Goal: Navigation & Orientation: Find specific page/section

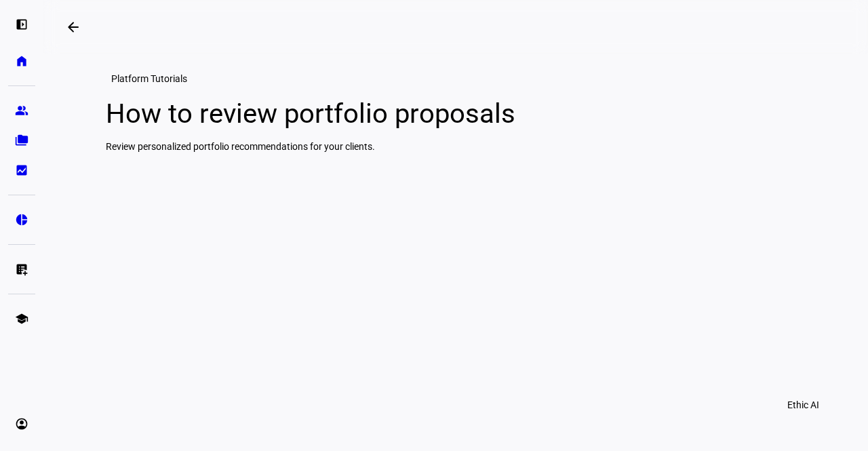
click at [451, 82] on div "Platform Tutorials How to review portfolio proposals Review personalized portfo…" at bounding box center [456, 111] width 733 height 81
click at [16, 71] on link "home Home" at bounding box center [21, 60] width 27 height 27
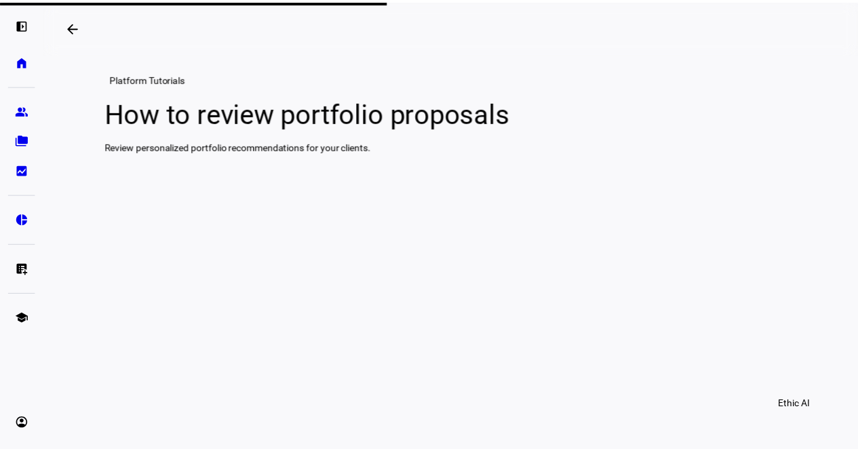
scroll to position [0, 7]
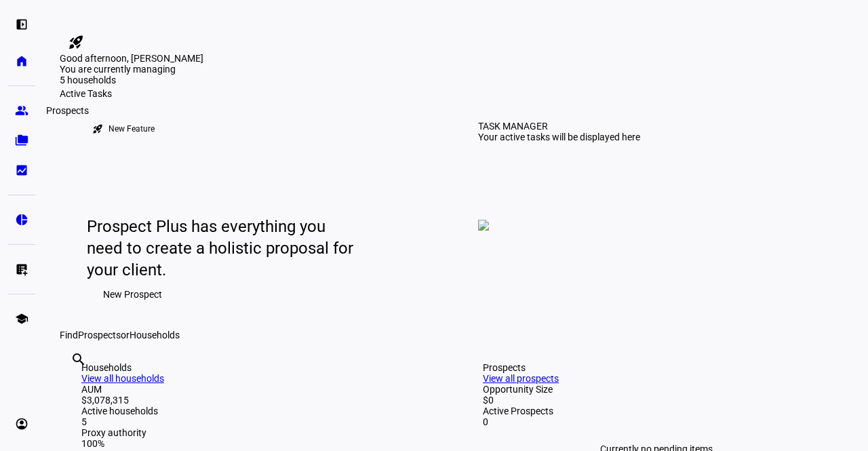
click at [16, 109] on eth-mat-symbol "group" at bounding box center [22, 111] width 14 height 14
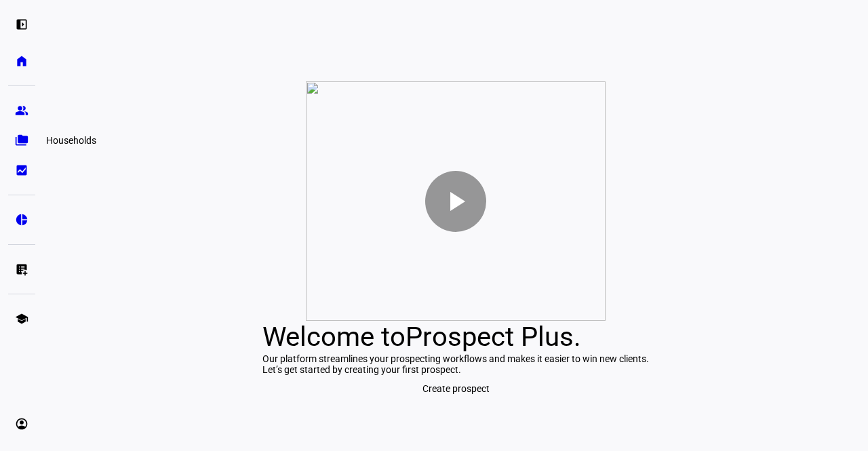
click at [24, 146] on eth-mat-symbol "folder_copy" at bounding box center [22, 141] width 14 height 14
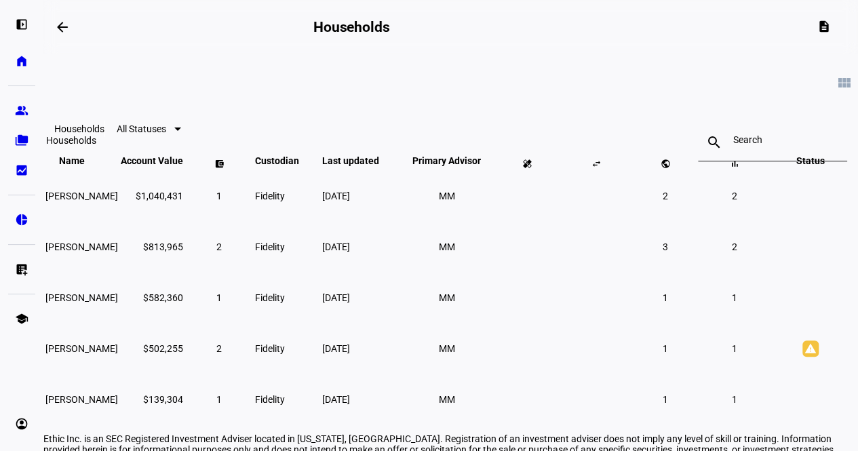
click at [24, 146] on eth-mat-symbol "folder_copy" at bounding box center [22, 141] width 14 height 14
click at [26, 54] on eth-mat-symbol "home" at bounding box center [22, 61] width 14 height 14
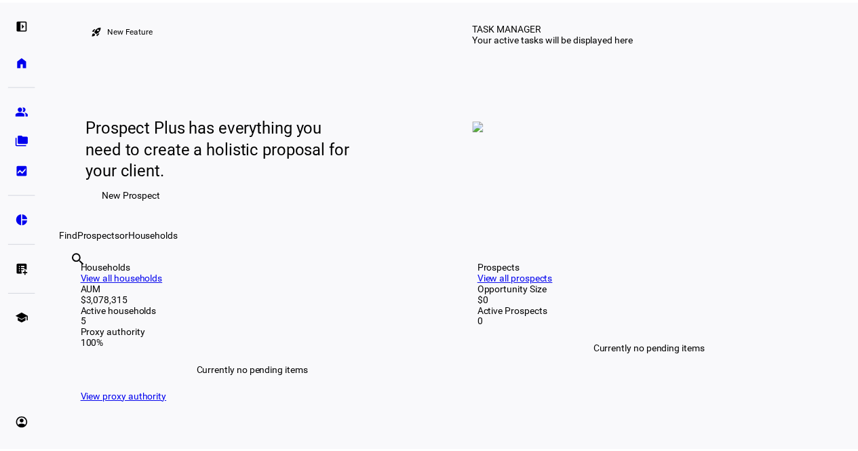
scroll to position [116, 0]
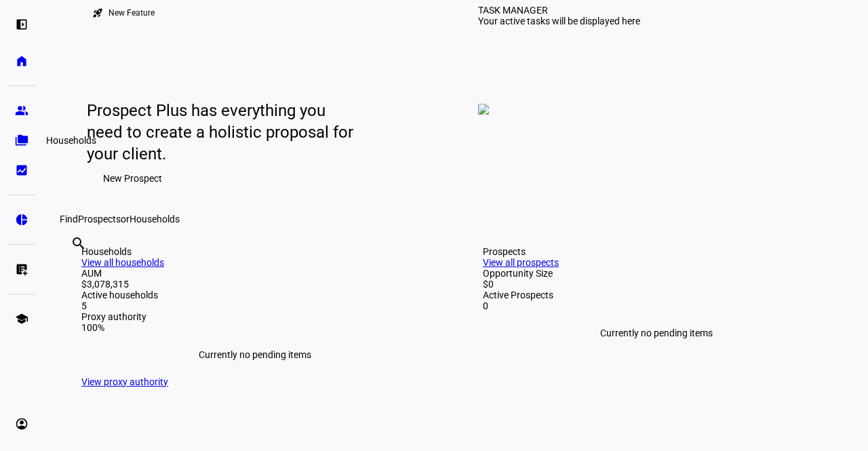
click at [14, 143] on link "folder_copy Households" at bounding box center [21, 140] width 27 height 27
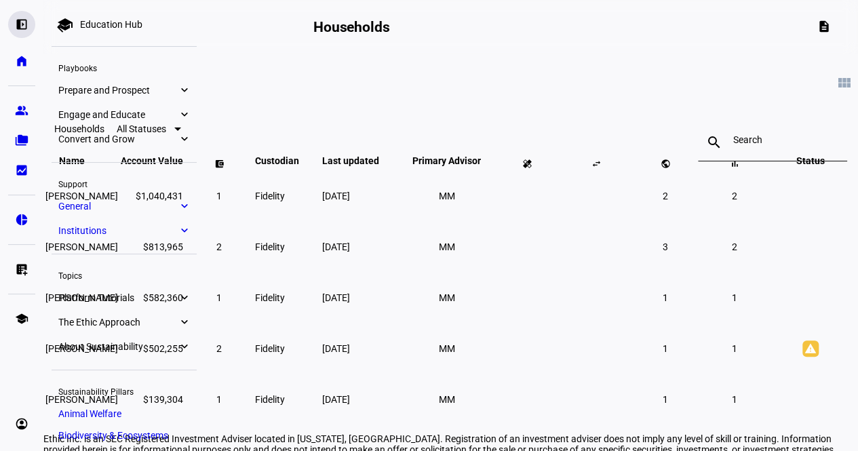
click at [23, 23] on eth-mat-symbol "left_panel_open" at bounding box center [22, 25] width 14 height 14
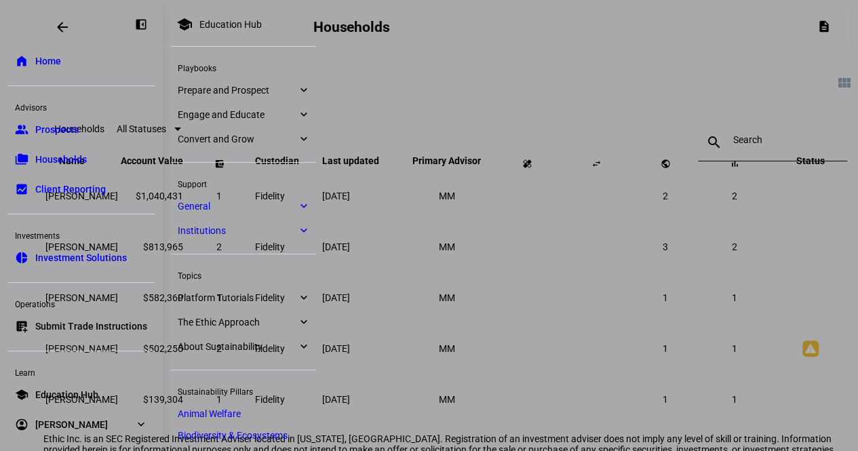
click at [50, 130] on span "Prospects" at bounding box center [56, 130] width 43 height 14
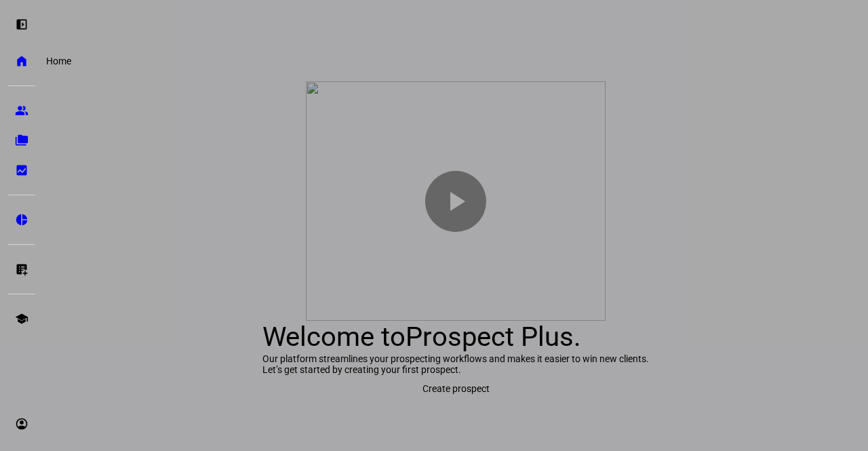
click at [22, 64] on eth-mat-symbol "home" at bounding box center [22, 61] width 14 height 14
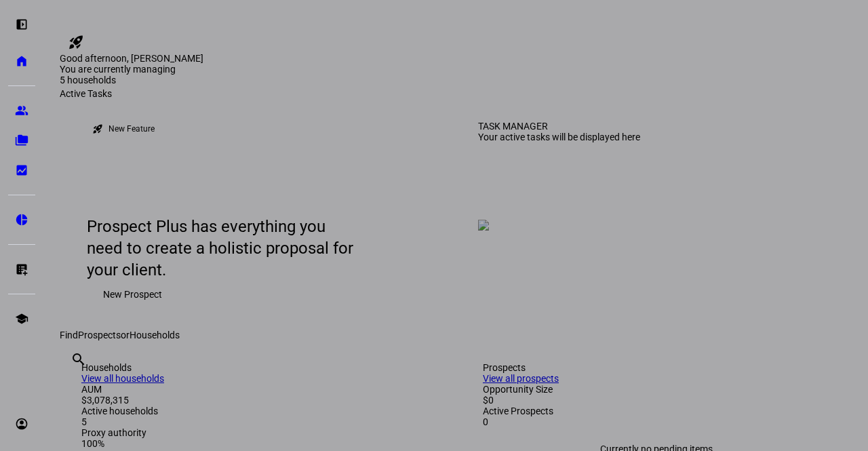
drag, startPoint x: 861, startPoint y: 60, endPoint x: 864, endPoint y: 106, distance: 45.6
click at [864, 106] on div at bounding box center [434, 225] width 868 height 451
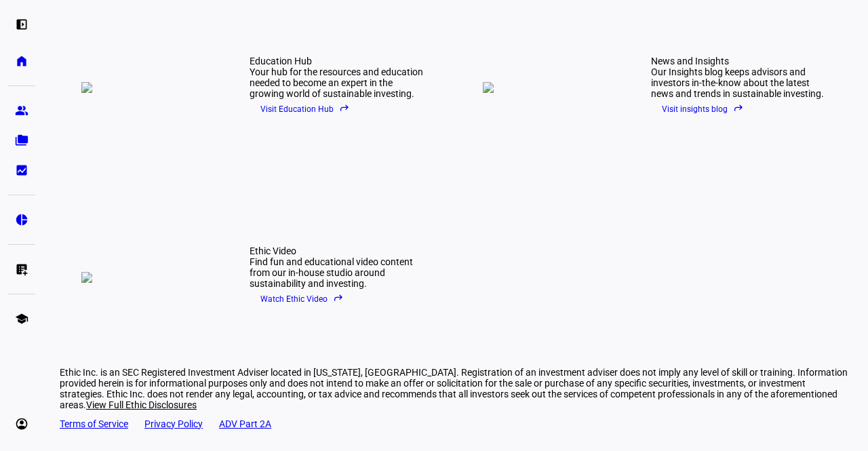
scroll to position [1846, 0]
